Goal: Find specific page/section: Find specific page/section

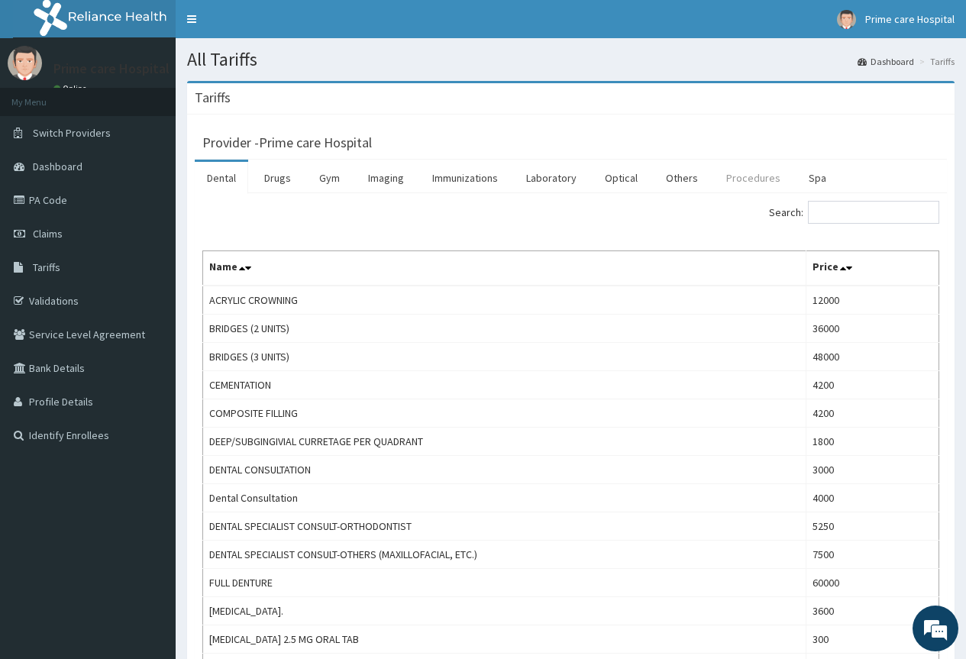
click at [732, 179] on link "Procedures" at bounding box center [753, 178] width 79 height 32
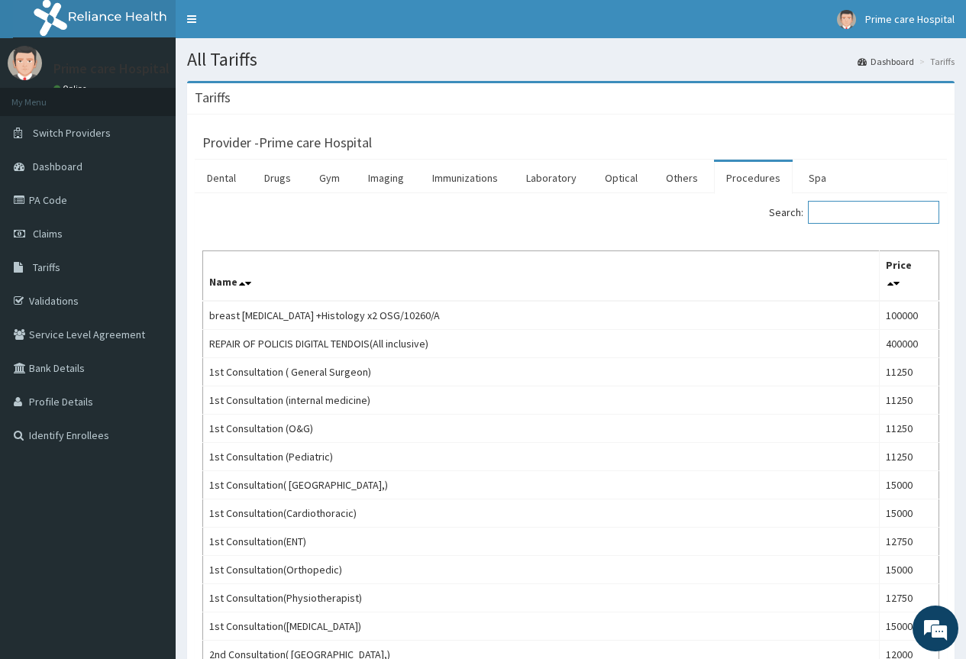
click at [890, 210] on input "Search:" at bounding box center [873, 212] width 131 height 23
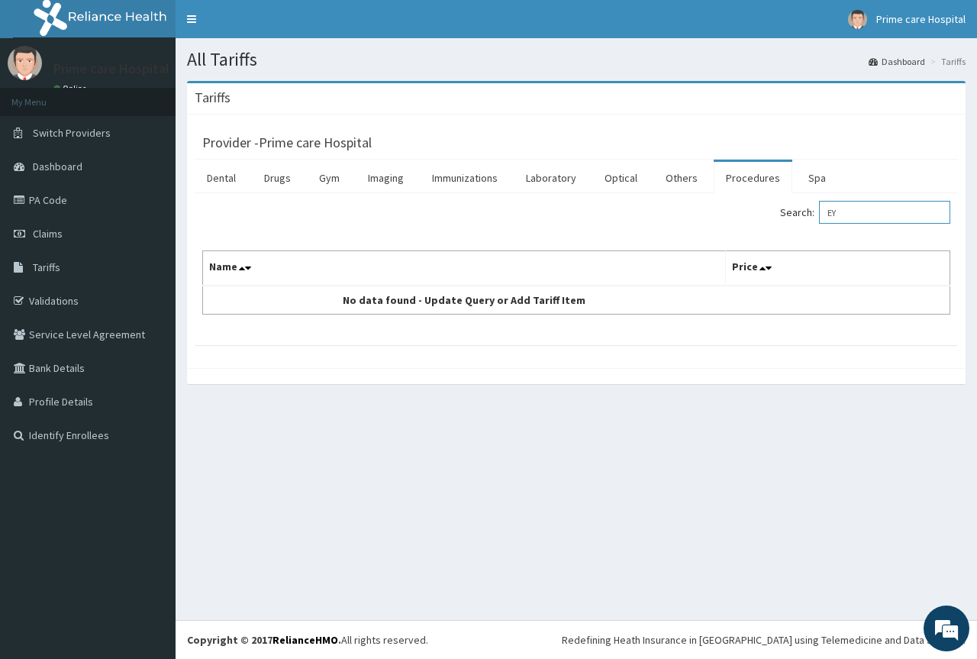
type input "E"
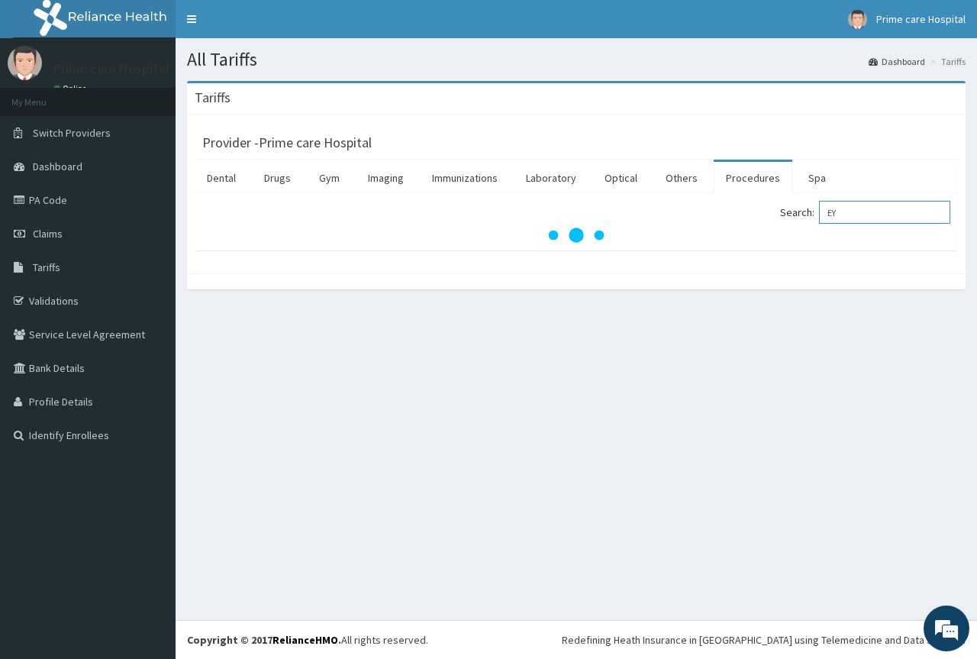
type input "E"
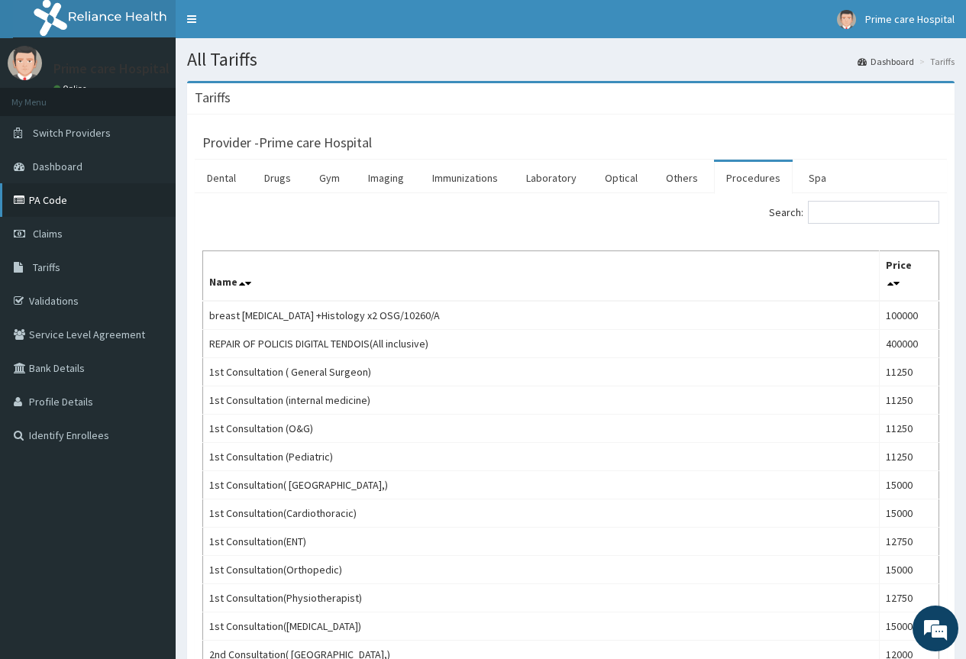
click at [33, 195] on link "PA Code" at bounding box center [88, 200] width 176 height 34
